Goal: Download file/media

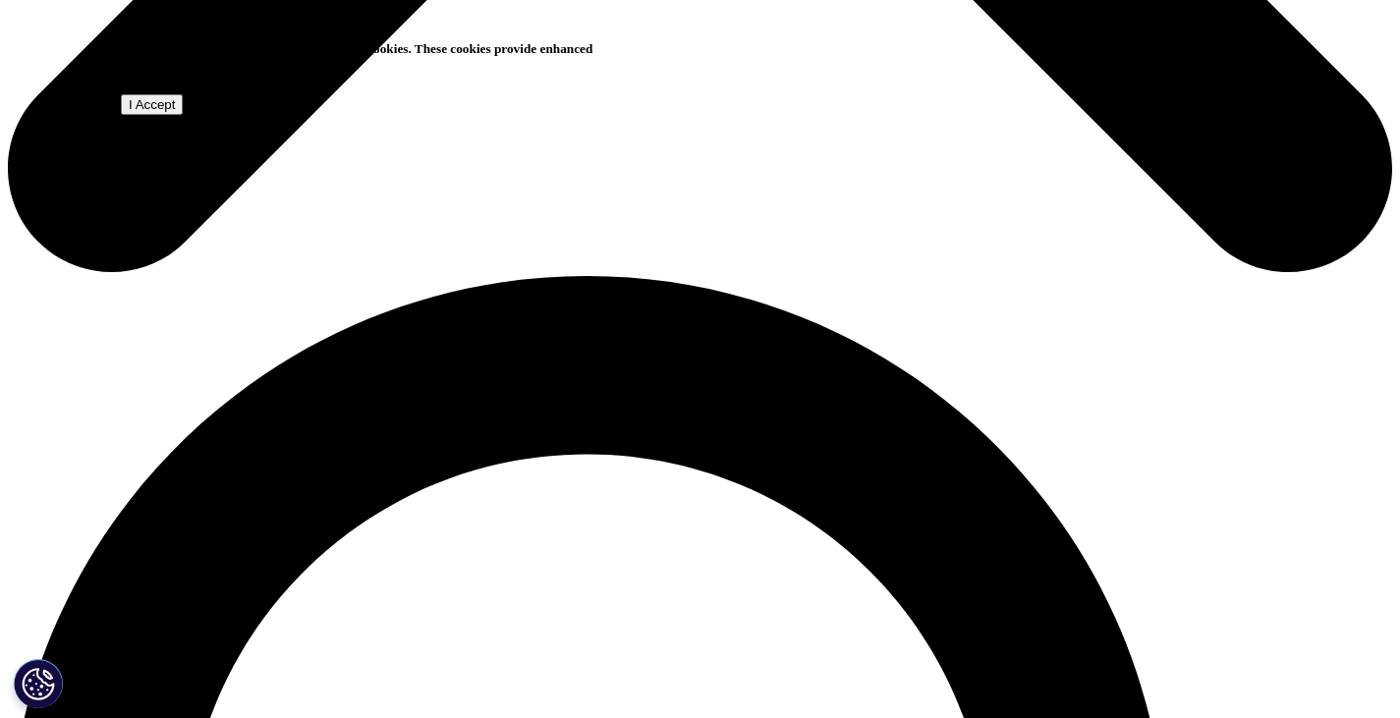
scroll to position [1167, 0]
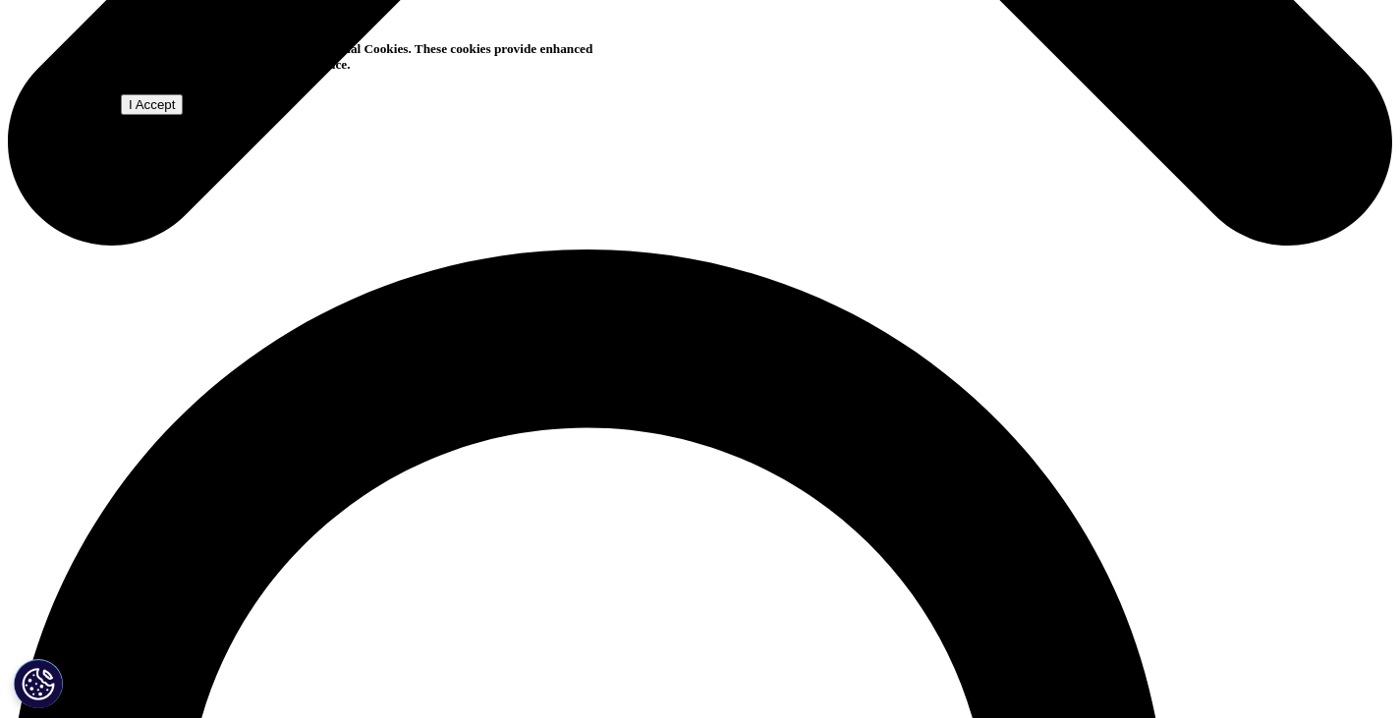
click at [183, 115] on input "I Accept" at bounding box center [152, 104] width 62 height 21
type input "[PERSON_NAME]"
type input "Houben"
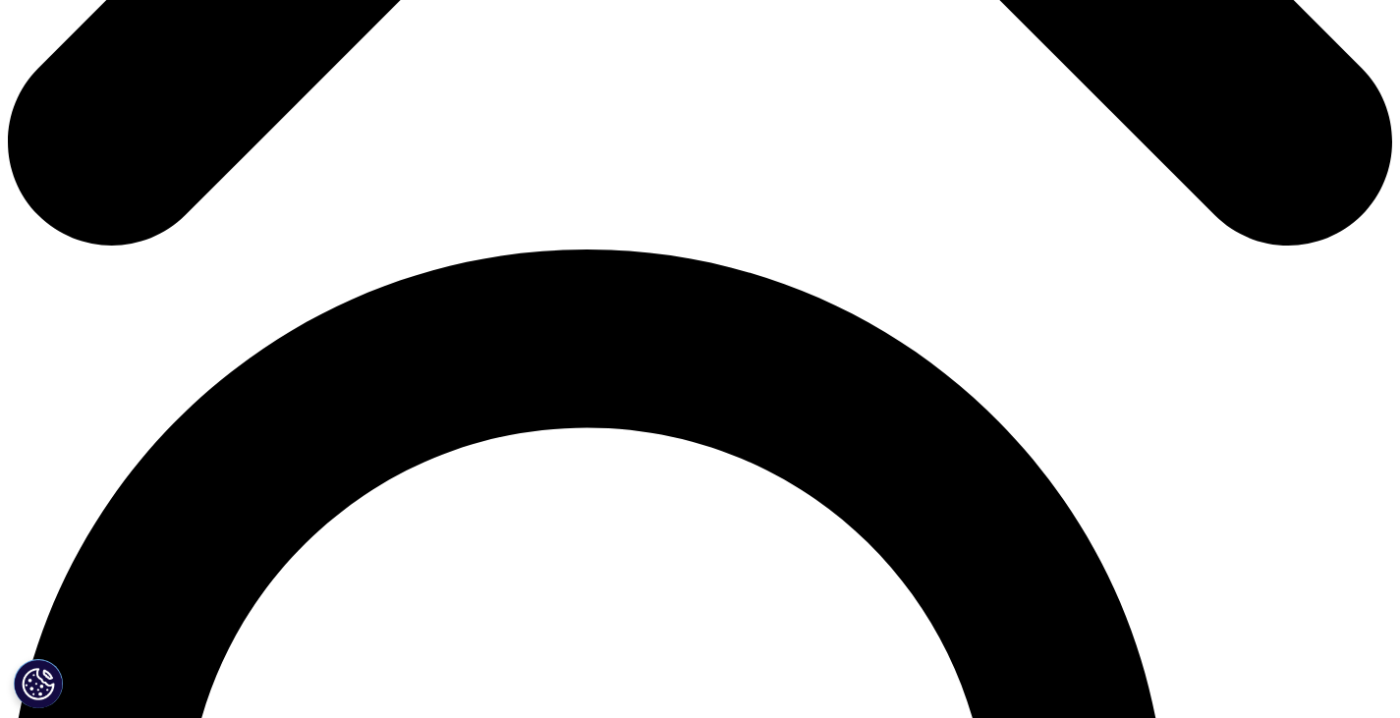
type input "[EMAIL_ADDRESS][DOMAIN_NAME]"
select select "[GEOGRAPHIC_DATA]"
drag, startPoint x: 325, startPoint y: 246, endPoint x: 128, endPoint y: 249, distance: 197.6
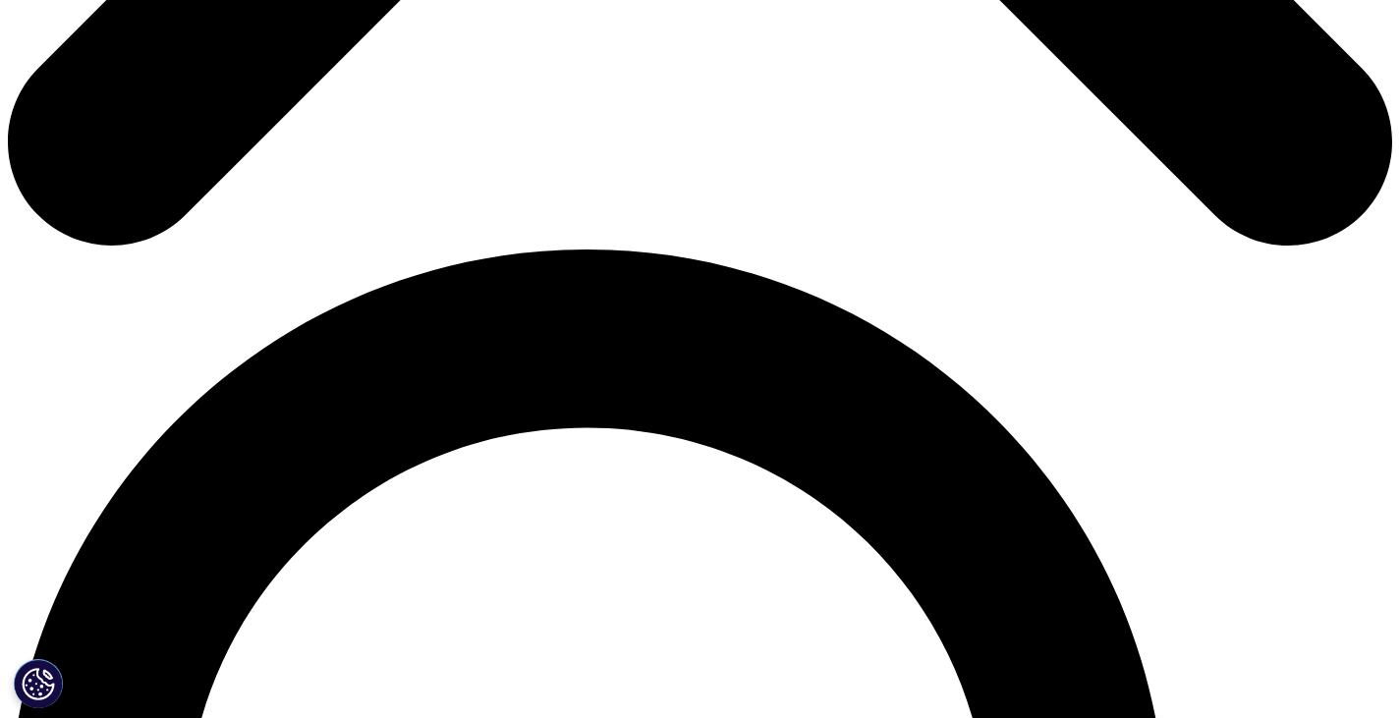
type input "[PERSON_NAME][EMAIL_ADDRESS][DOMAIN_NAME]"
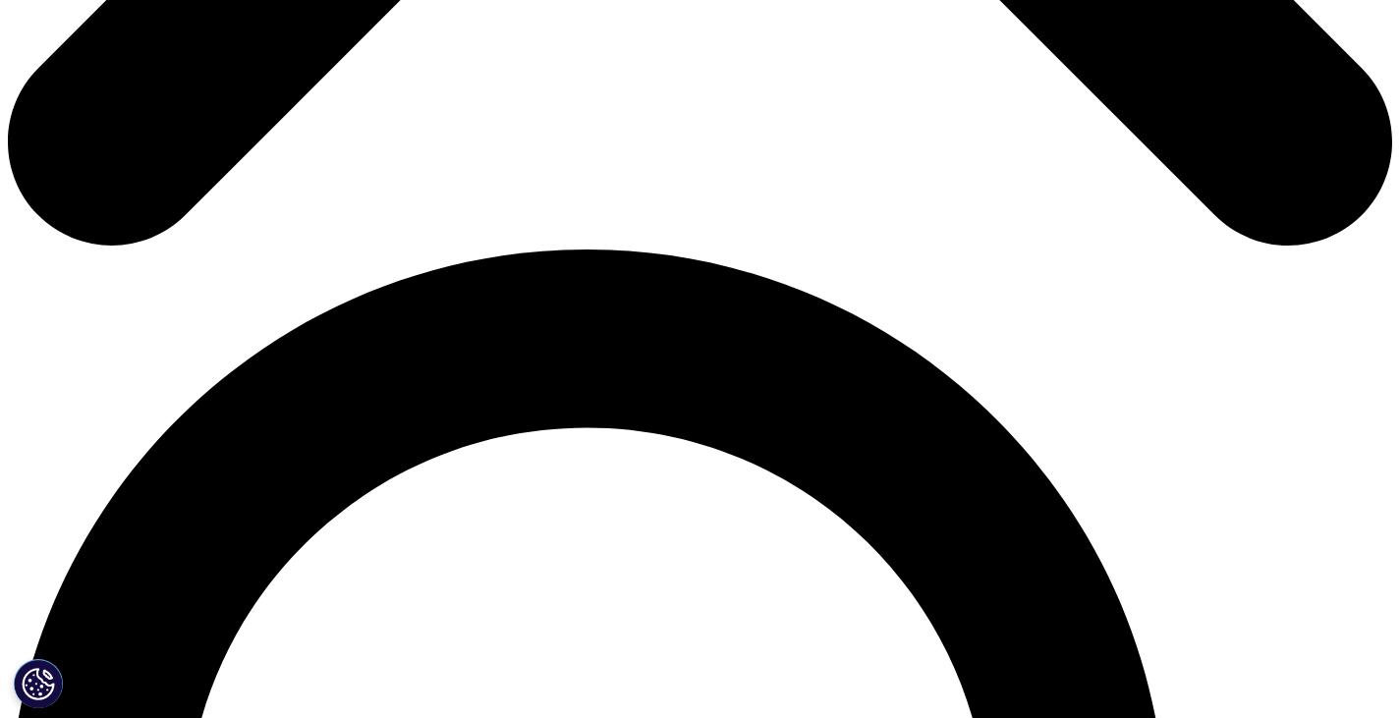
type input "Vesalius Biocapital"
type input "Partner"
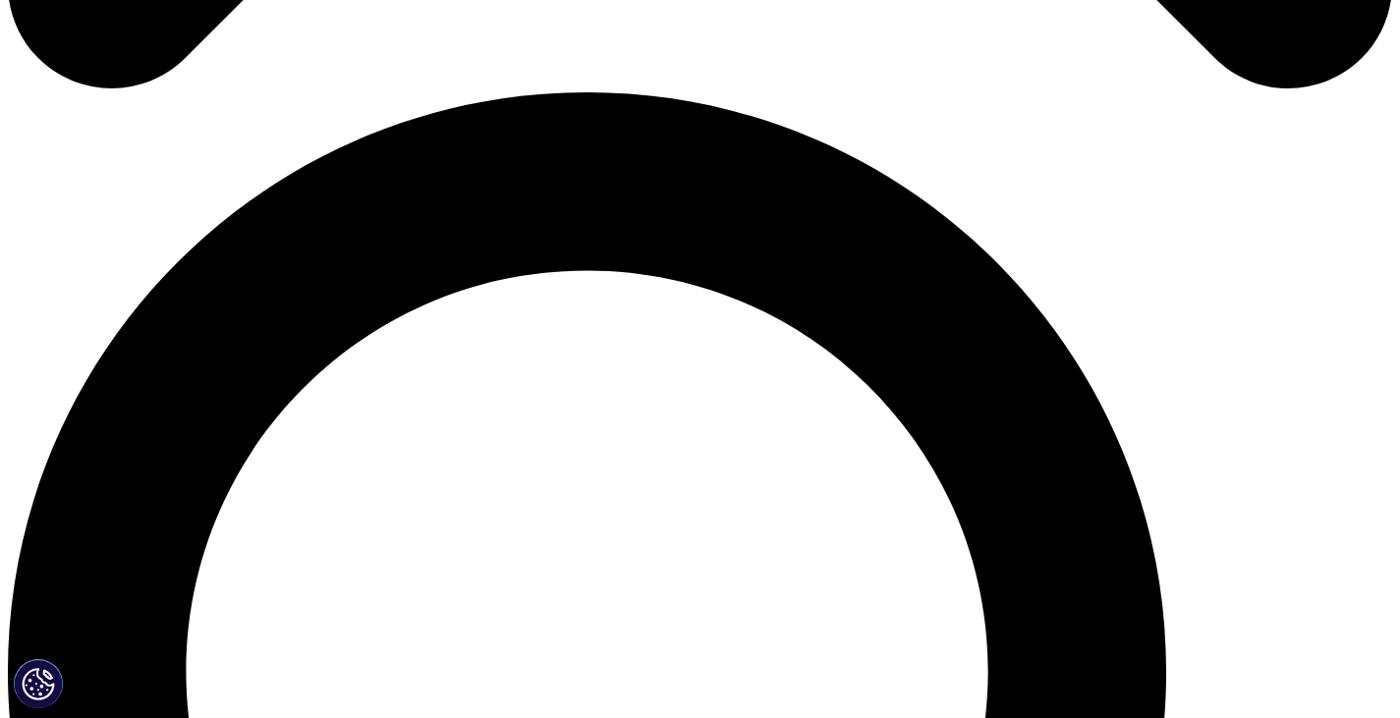
scroll to position [1446, 0]
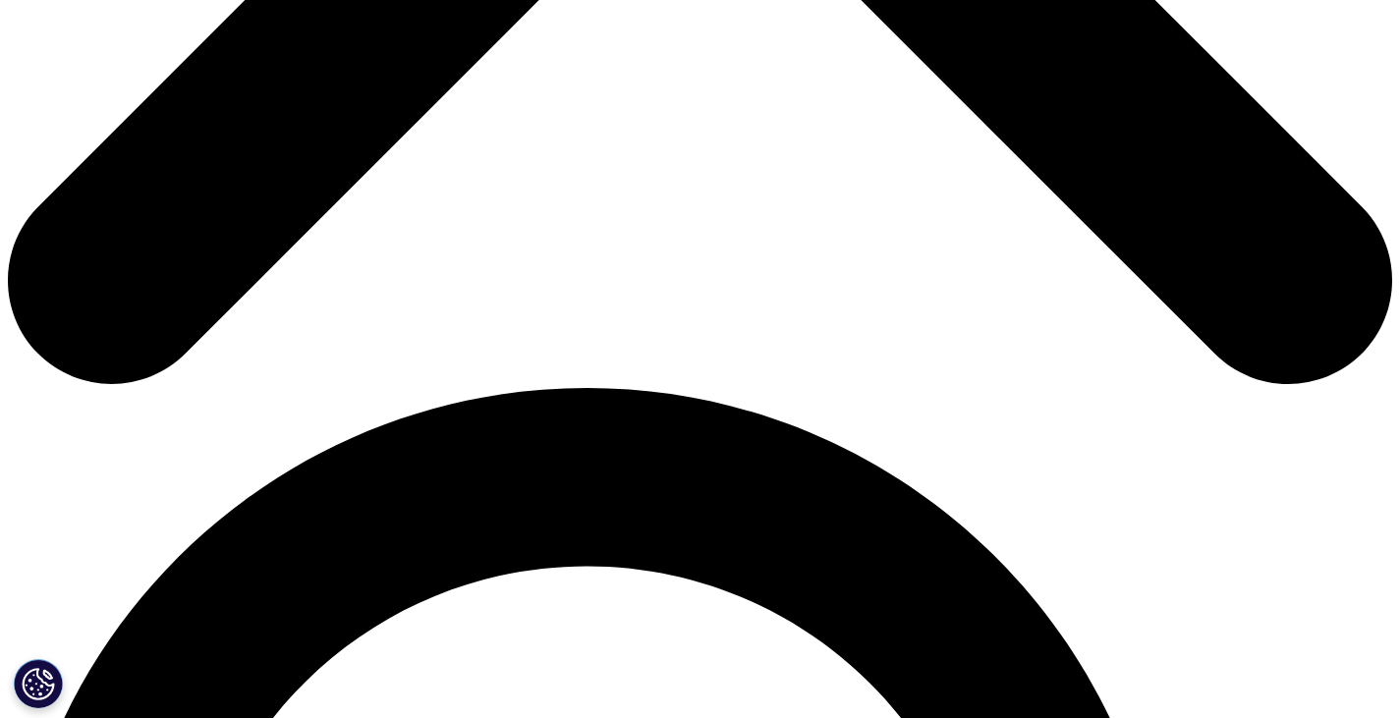
scroll to position [10, 10]
